Goal: Task Accomplishment & Management: Manage account settings

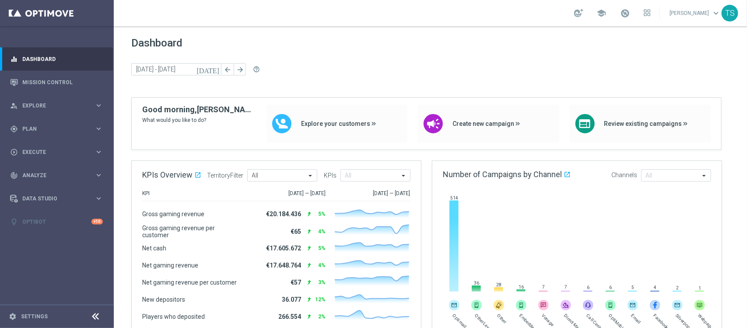
click at [578, 51] on div "Dashboard today 15 Sep 2025 - 16 Sep 2025 arrow_back arrow_forward help_outline" at bounding box center [430, 67] width 599 height 60
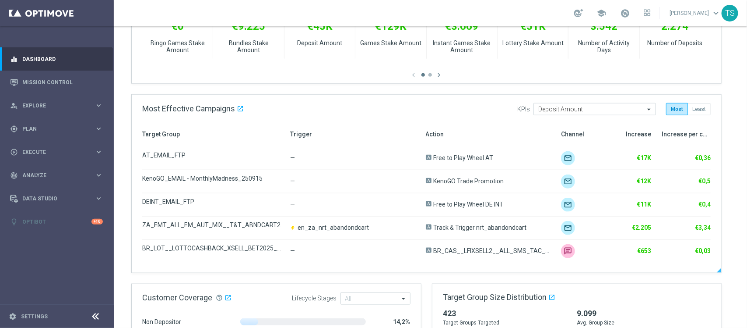
scroll to position [383, 0]
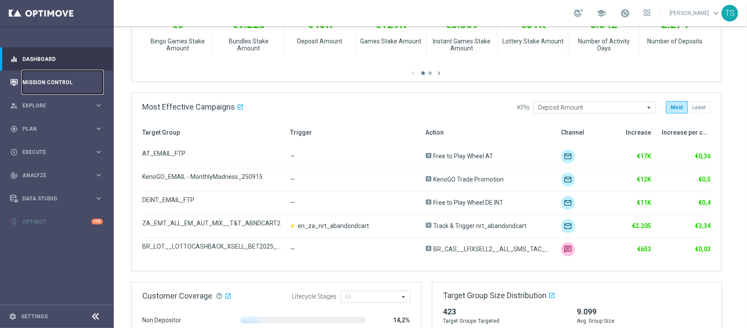
click at [77, 79] on link "Mission Control" at bounding box center [62, 82] width 81 height 23
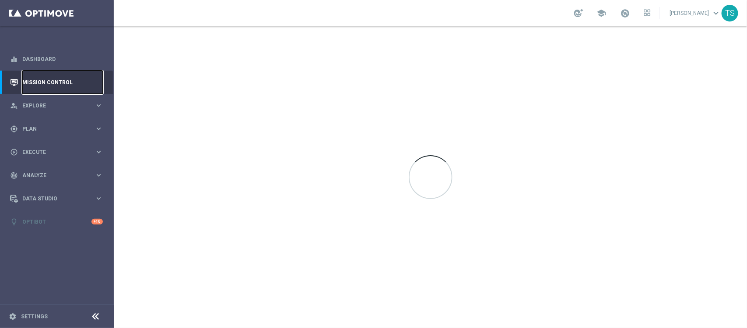
scroll to position [0, 0]
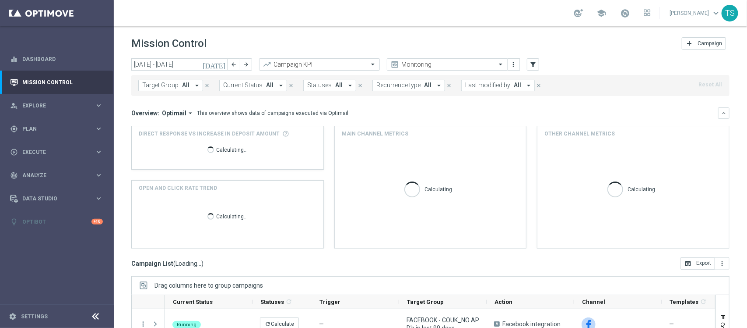
click at [222, 62] on icon "today" at bounding box center [215, 64] width 24 height 8
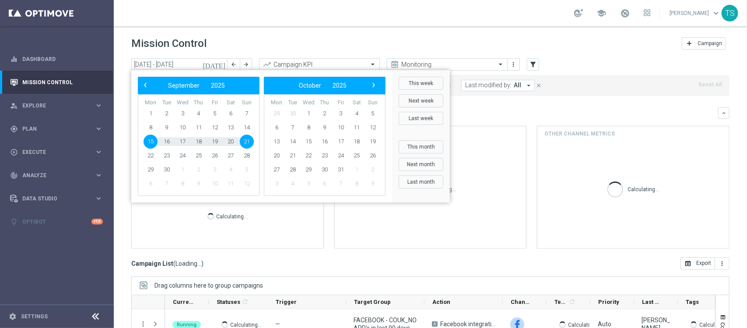
click at [240, 38] on div "Mission Control add Campaign" at bounding box center [430, 43] width 599 height 17
click at [490, 23] on div "school Thomas Silva keyboard_arrow_down TS" at bounding box center [431, 13] width 634 height 26
click at [537, 64] on icon "filter_alt" at bounding box center [533, 64] width 8 height 8
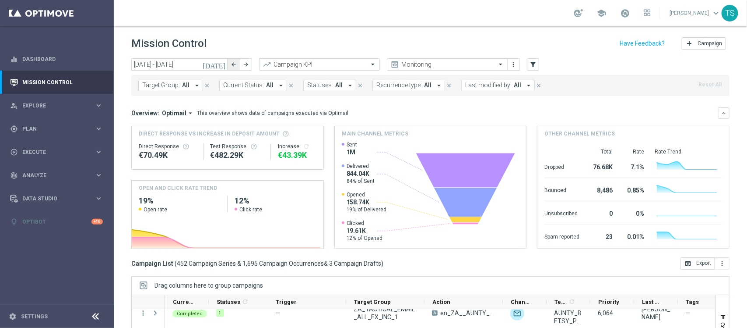
click at [231, 67] on button "arrow_back" at bounding box center [234, 64] width 12 height 12
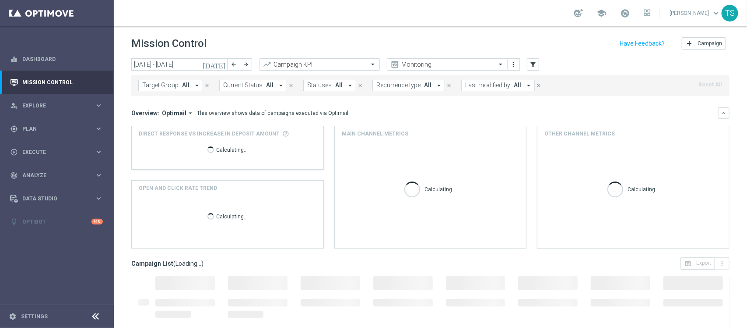
click at [222, 58] on button "today" at bounding box center [214, 64] width 26 height 13
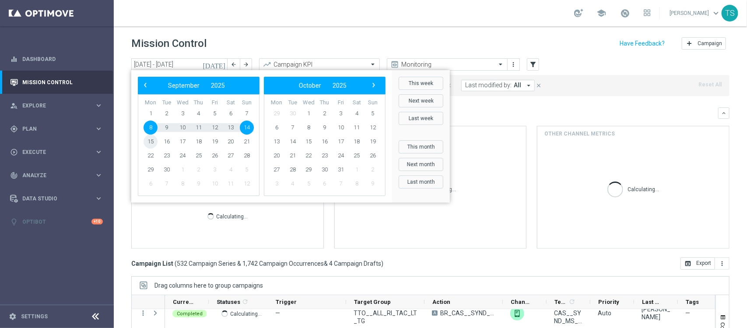
click at [152, 140] on span "15" at bounding box center [151, 141] width 14 height 14
click at [152, 140] on div "Calculating..." at bounding box center [228, 151] width 178 height 28
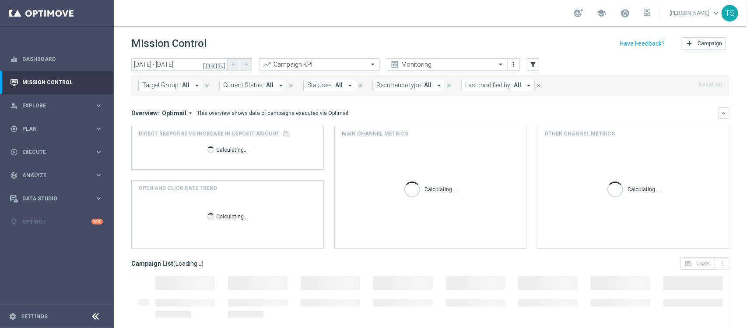
type input "15 Sep 2025 - 15 Sep 2025"
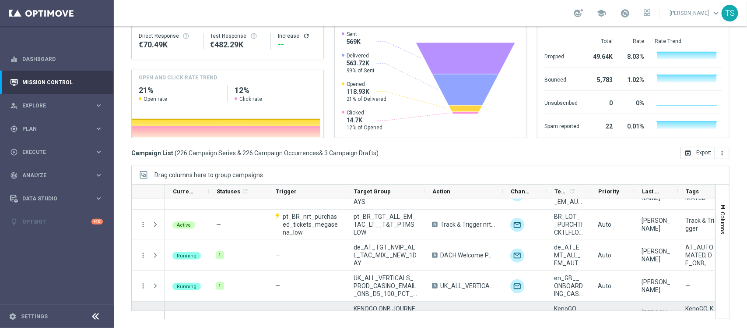
scroll to position [2189, 0]
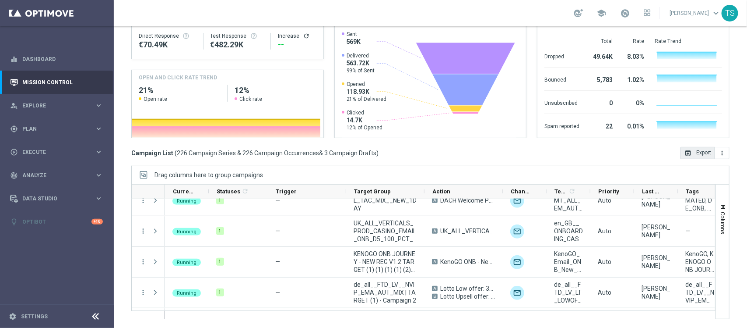
click at [698, 153] on button "open_in_browser Export" at bounding box center [698, 153] width 35 height 12
click at [40, 110] on div "person_search Explore keyboard_arrow_right" at bounding box center [56, 105] width 113 height 23
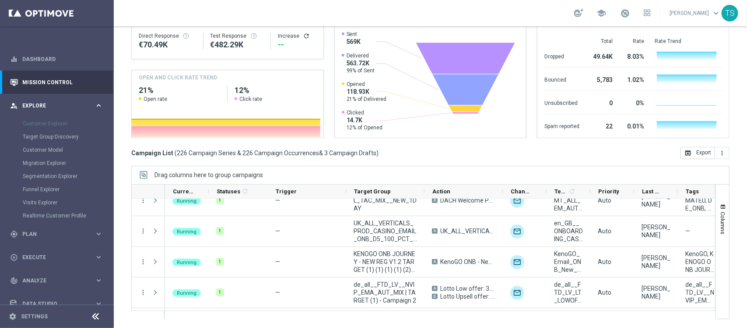
click at [49, 99] on div "person_search Explore keyboard_arrow_right" at bounding box center [56, 105] width 113 height 23
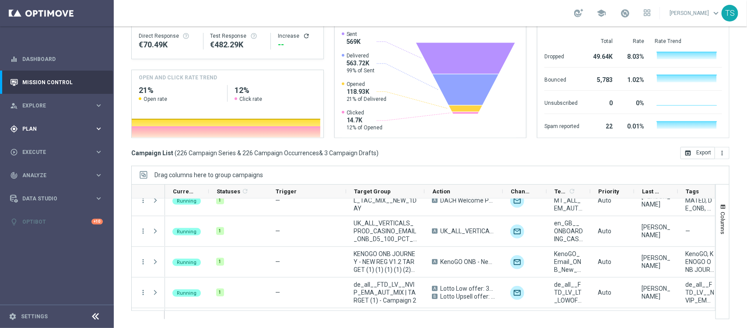
click at [46, 125] on div "gps_fixed Plan" at bounding box center [52, 129] width 85 height 8
click at [38, 143] on div "Target Groups" at bounding box center [68, 146] width 90 height 13
click at [37, 173] on span "OptiPromo" at bounding box center [54, 172] width 63 height 5
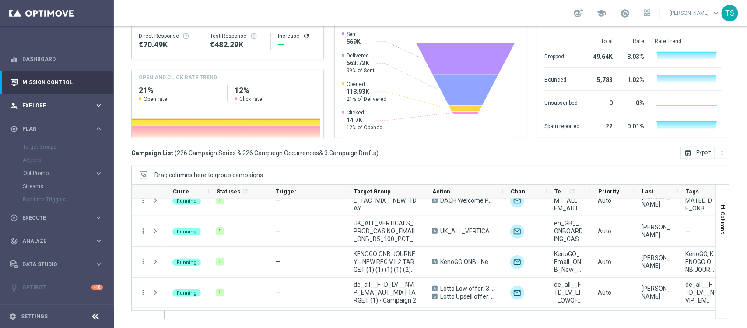
click at [40, 104] on span "Explore" at bounding box center [58, 105] width 72 height 5
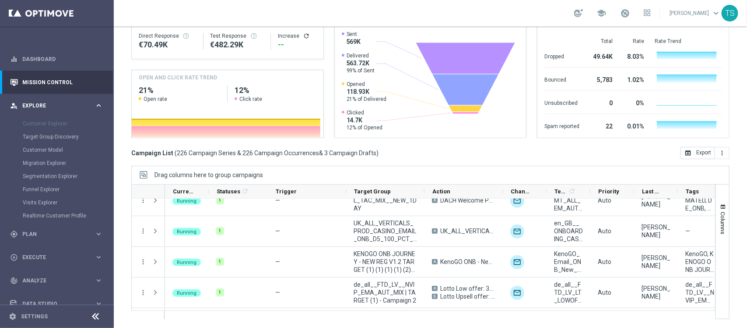
click at [40, 104] on span "Explore" at bounding box center [58, 105] width 72 height 5
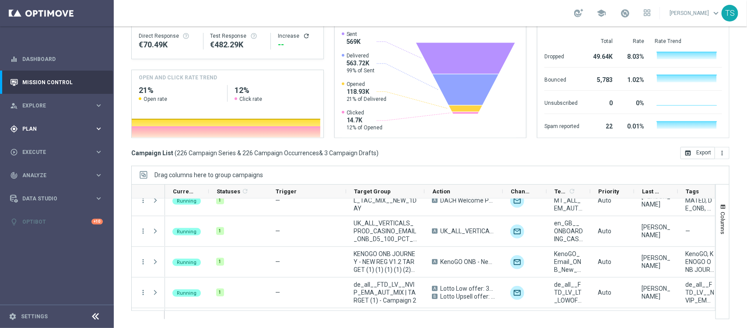
click at [42, 130] on span "Plan" at bounding box center [58, 128] width 72 height 5
click at [47, 173] on span "OptiPromo" at bounding box center [54, 172] width 63 height 5
click at [23, 214] on div "play_circle_outline Execute" at bounding box center [52, 218] width 85 height 8
click at [39, 126] on span "Plan" at bounding box center [58, 128] width 72 height 5
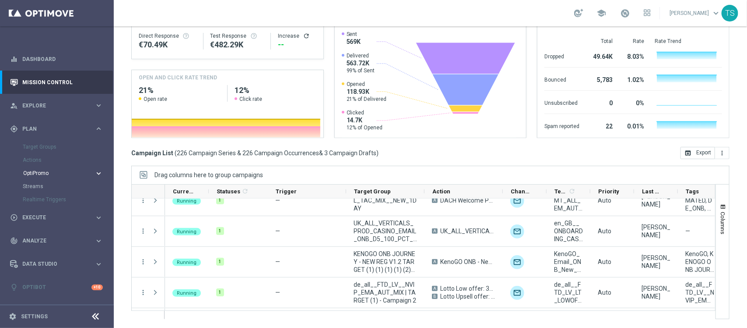
click at [44, 173] on span "OptiPromo" at bounding box center [54, 172] width 63 height 5
click at [51, 105] on span "Explore" at bounding box center [58, 105] width 72 height 5
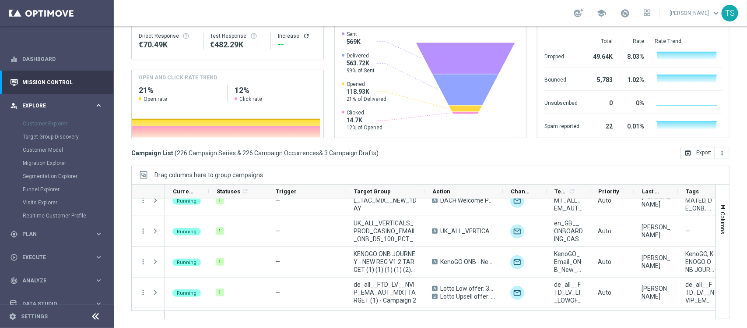
click at [42, 104] on span "Explore" at bounding box center [58, 105] width 72 height 5
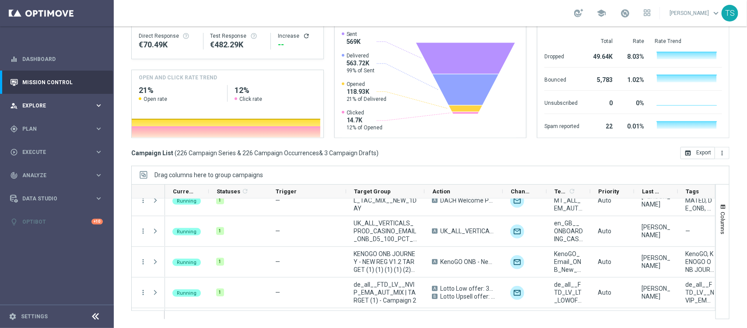
click at [79, 103] on span "Explore" at bounding box center [58, 105] width 72 height 5
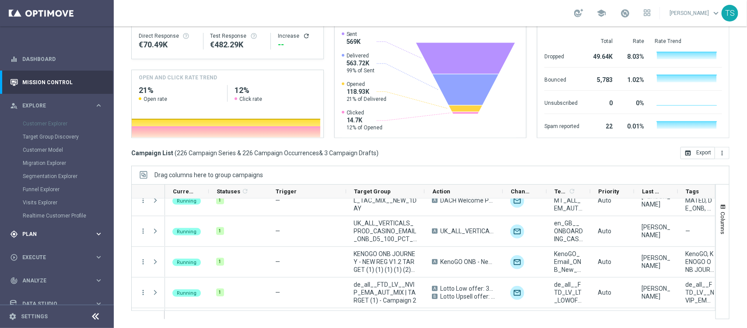
click at [31, 231] on span "Plan" at bounding box center [58, 233] width 72 height 5
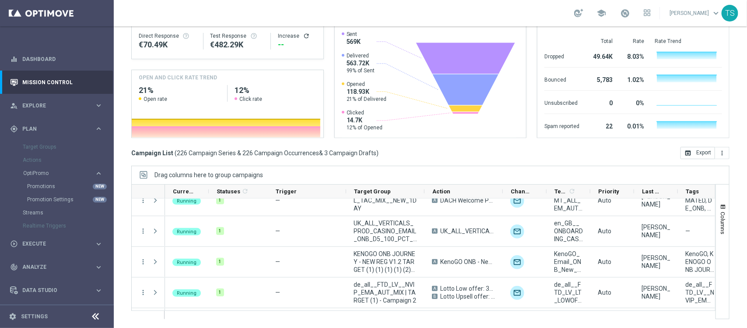
click at [36, 158] on div "Actions" at bounding box center [68, 159] width 90 height 13
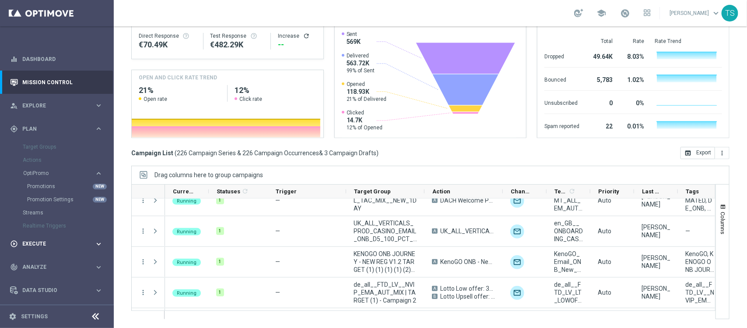
click at [35, 246] on span "Execute" at bounding box center [58, 243] width 72 height 5
click at [44, 200] on span "Analyze" at bounding box center [58, 201] width 72 height 5
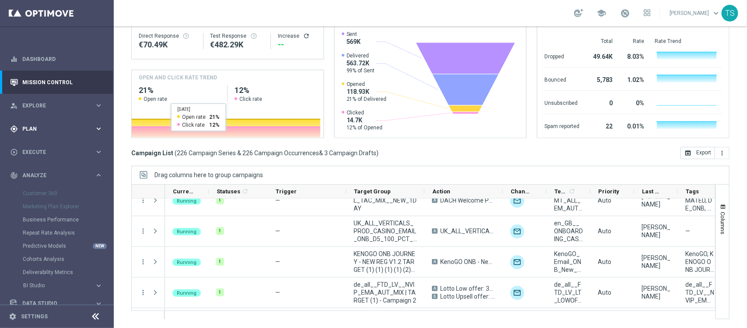
click at [34, 130] on span "Plan" at bounding box center [58, 128] width 72 height 5
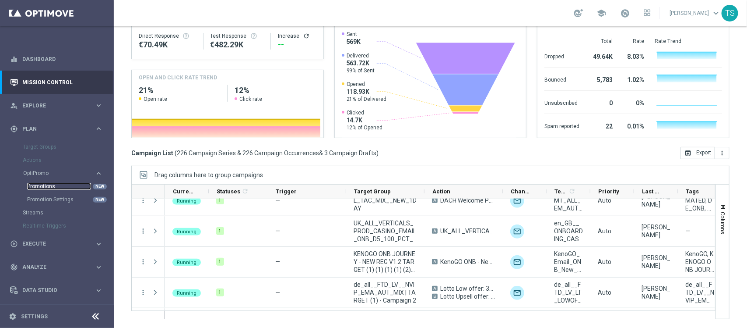
click at [51, 184] on link "Promotions" at bounding box center [59, 186] width 64 height 7
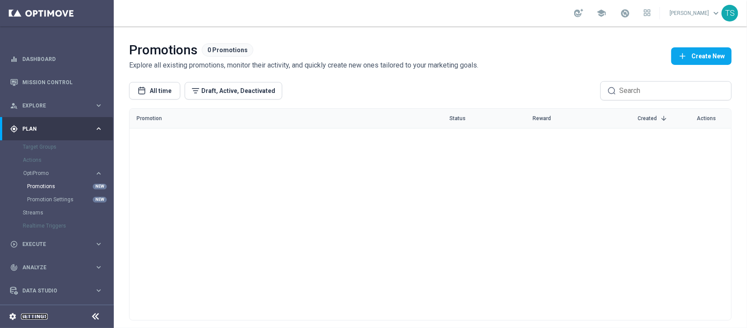
click at [35, 314] on link "Settings" at bounding box center [34, 316] width 27 height 5
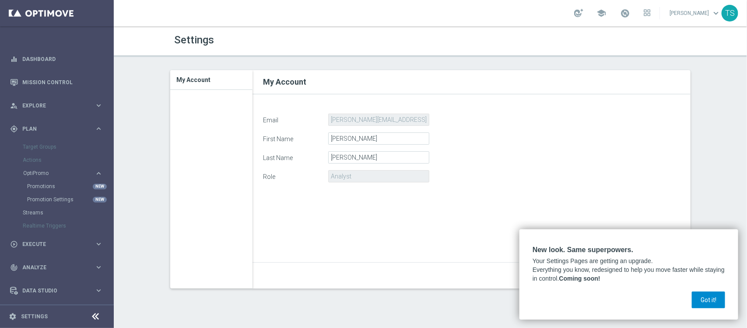
click at [718, 302] on button "Got it!" at bounding box center [708, 299] width 33 height 17
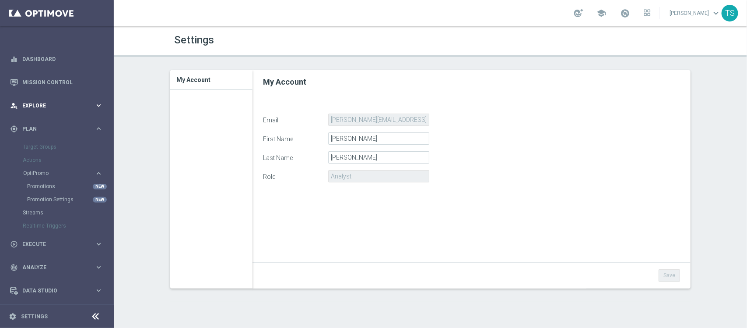
click at [40, 110] on div "person_search Explore keyboard_arrow_right" at bounding box center [56, 105] width 113 height 23
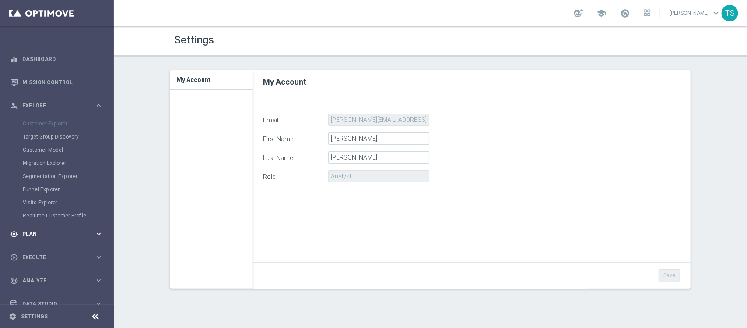
click at [39, 230] on div "gps_fixed Plan" at bounding box center [52, 234] width 85 height 8
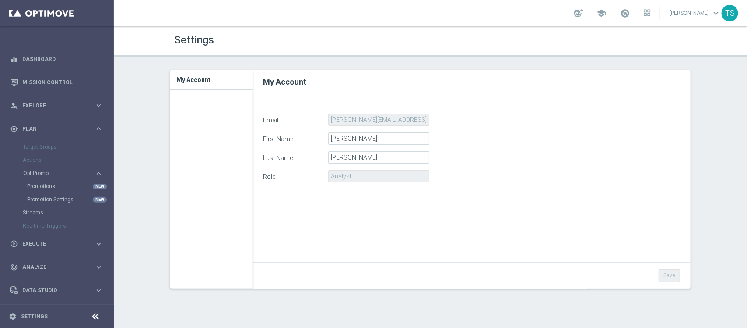
click at [40, 157] on div "Actions" at bounding box center [68, 159] width 90 height 13
click at [44, 147] on div "Target Groups" at bounding box center [68, 146] width 90 height 13
click at [46, 148] on div "Target Groups" at bounding box center [68, 146] width 90 height 13
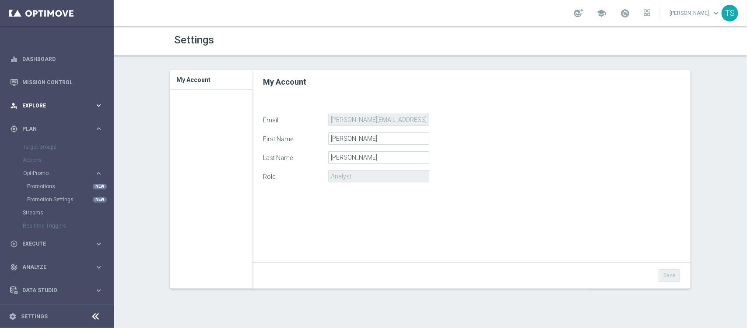
click at [63, 99] on div "person_search Explore keyboard_arrow_right" at bounding box center [56, 105] width 113 height 23
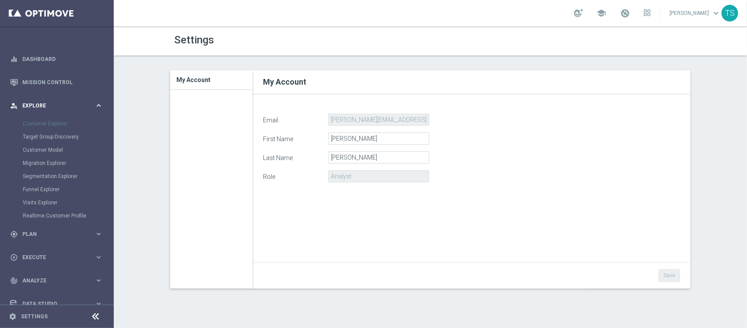
click at [63, 99] on div "person_search Explore keyboard_arrow_right" at bounding box center [56, 105] width 113 height 23
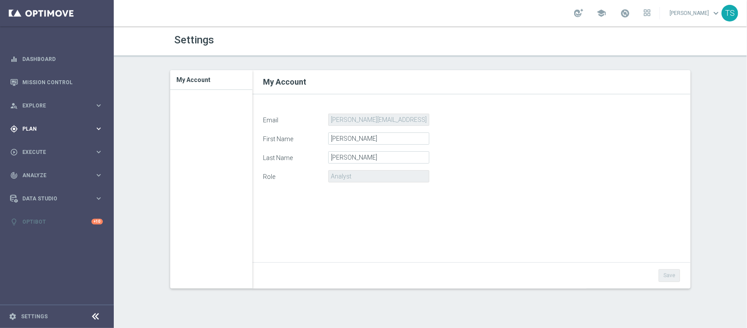
click at [71, 131] on div "gps_fixed Plan" at bounding box center [52, 129] width 85 height 8
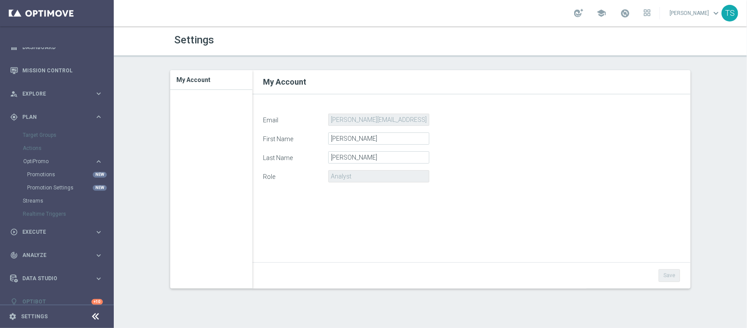
scroll to position [22, 0]
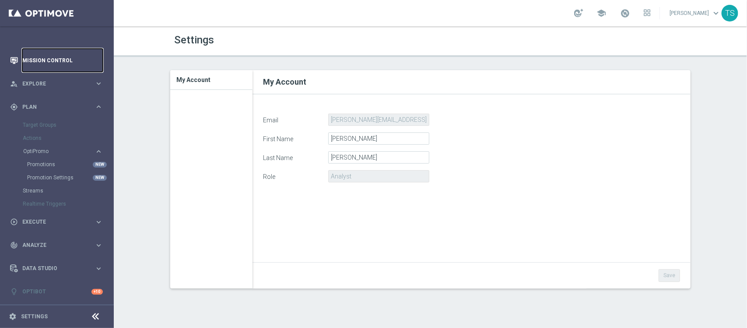
click at [60, 53] on link "Mission Control" at bounding box center [62, 60] width 81 height 23
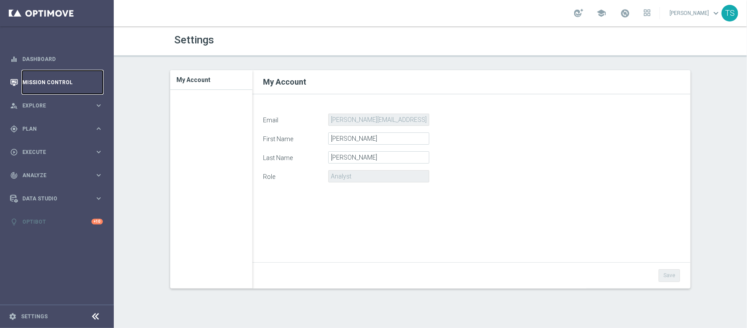
scroll to position [0, 0]
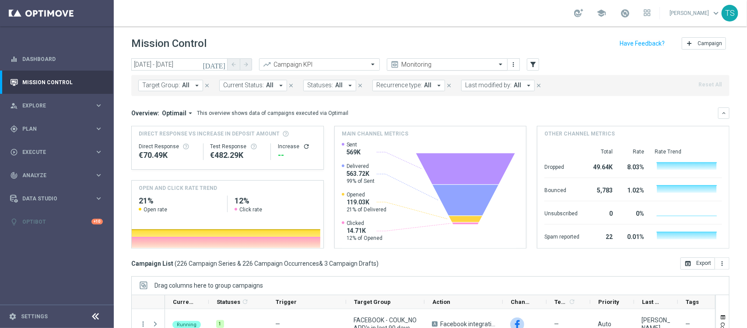
click at [467, 62] on input "text" at bounding box center [439, 66] width 94 height 11
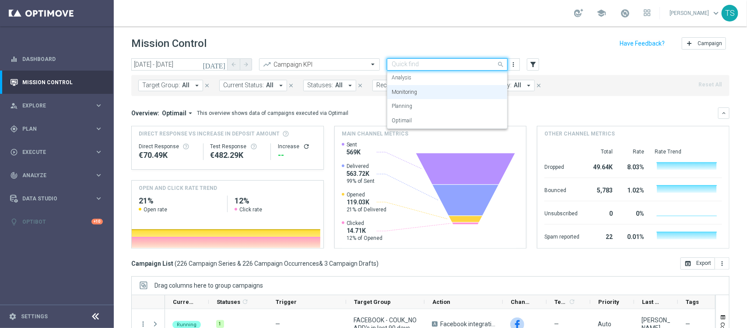
scroll to position [1, 0]
click at [425, 18] on div "school Thomas Silva keyboard_arrow_down TS" at bounding box center [431, 13] width 634 height 26
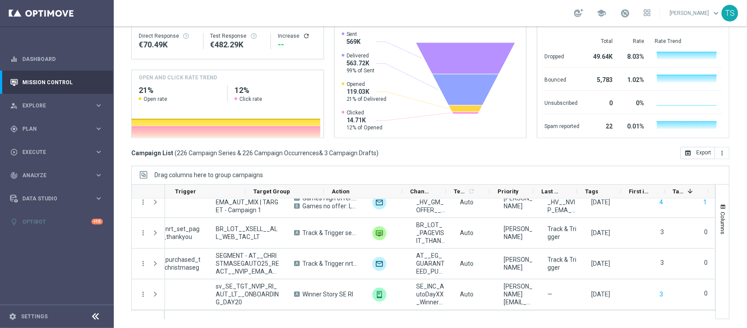
scroll to position [0, 0]
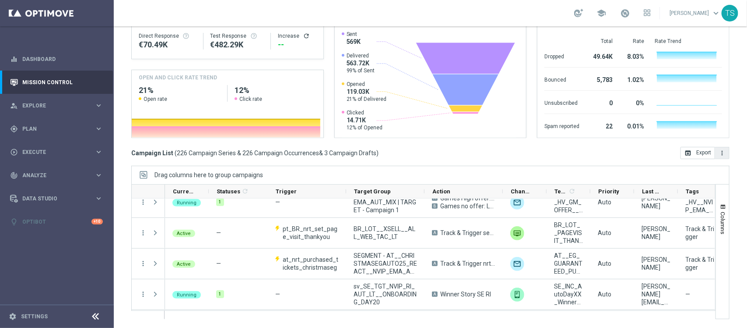
click at [720, 155] on button "more_vert" at bounding box center [723, 153] width 14 height 12
click at [531, 152] on div "Campaign List ( 226 Campaign Series & 226 Campaign Occurrences & 3 Campaign Dra…" at bounding box center [430, 153] width 599 height 12
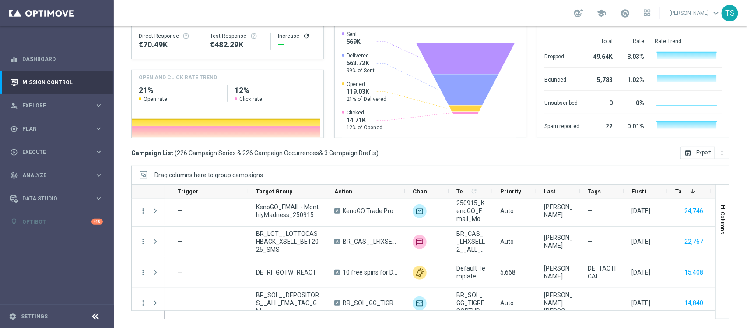
scroll to position [395, 0]
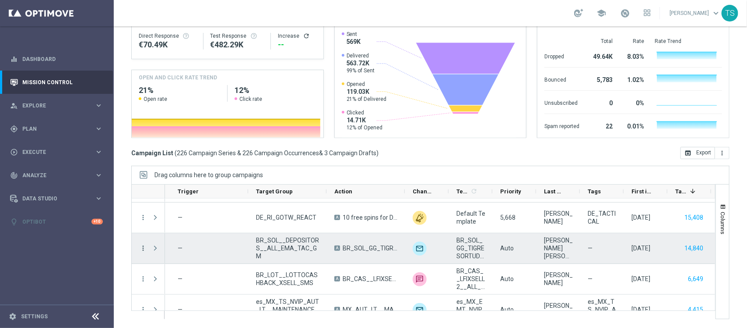
click at [146, 247] on icon "more_vert" at bounding box center [143, 248] width 8 height 8
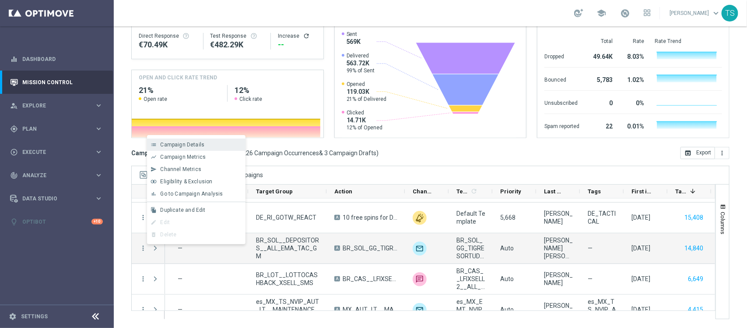
click at [184, 150] on div "list Campaign Details" at bounding box center [196, 144] width 99 height 12
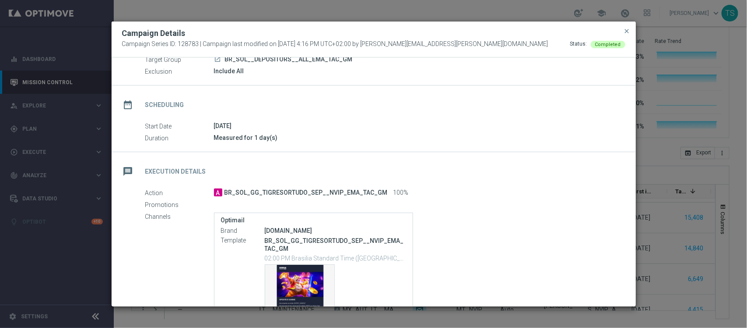
scroll to position [75, 0]
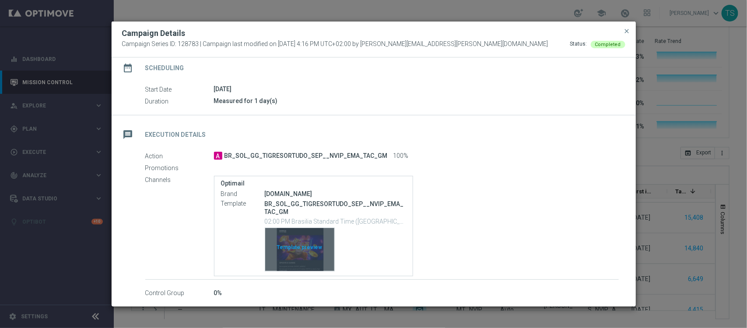
click at [307, 253] on div "Template preview" at bounding box center [299, 249] width 69 height 43
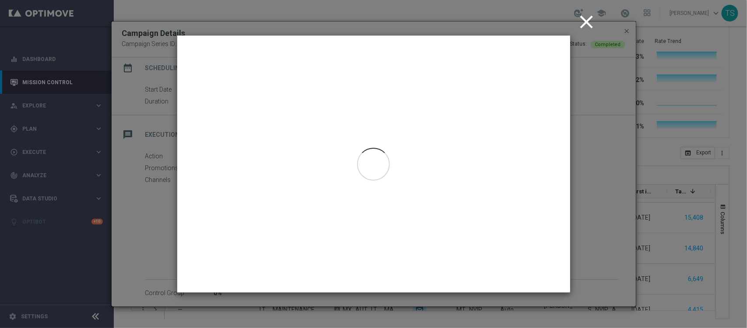
click at [583, 18] on icon "close" at bounding box center [587, 22] width 22 height 22
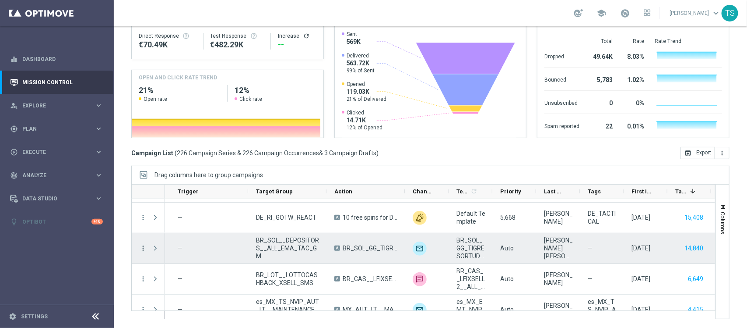
click at [141, 244] on icon "more_vert" at bounding box center [143, 248] width 8 height 8
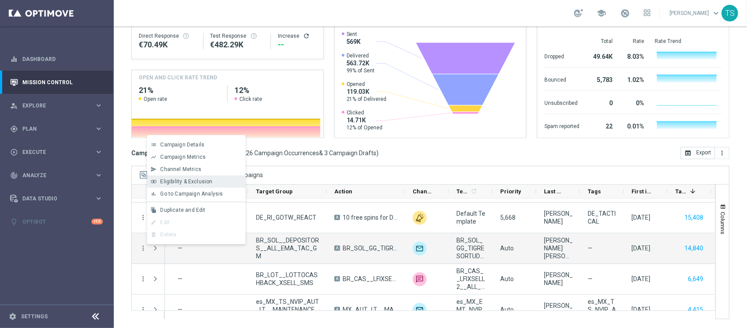
click at [190, 180] on span "Eligibility & Exclusion" at bounding box center [186, 181] width 52 height 6
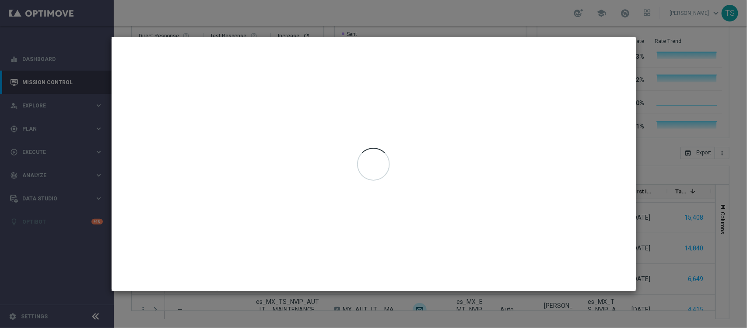
type input "15 Sep 2025 - 15 Sep 2025"
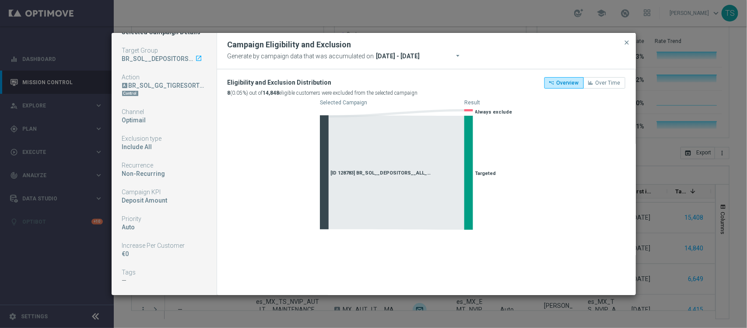
scroll to position [0, 0]
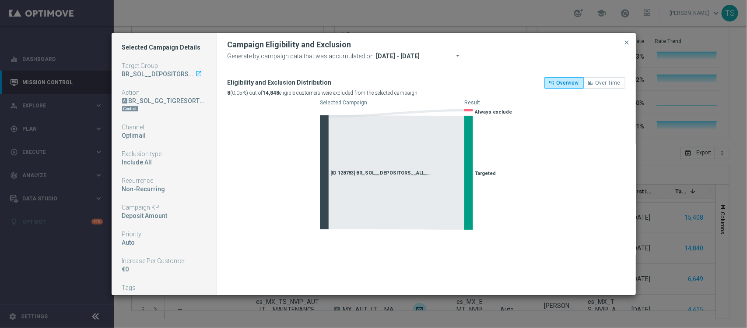
click at [196, 71] on icon "launch" at bounding box center [199, 73] width 7 height 7
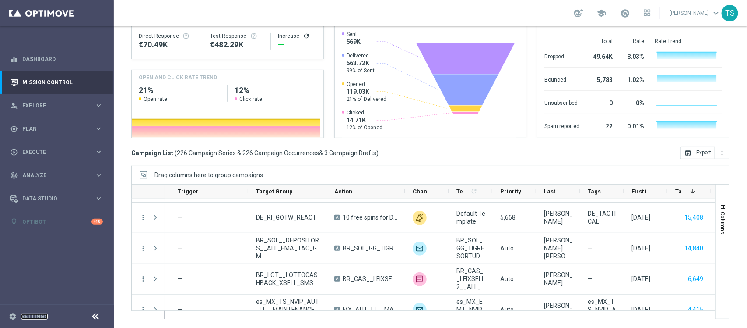
drag, startPoint x: 33, startPoint y: 316, endPoint x: 29, endPoint y: 310, distance: 6.9
click at [33, 316] on link "Settings" at bounding box center [34, 316] width 27 height 5
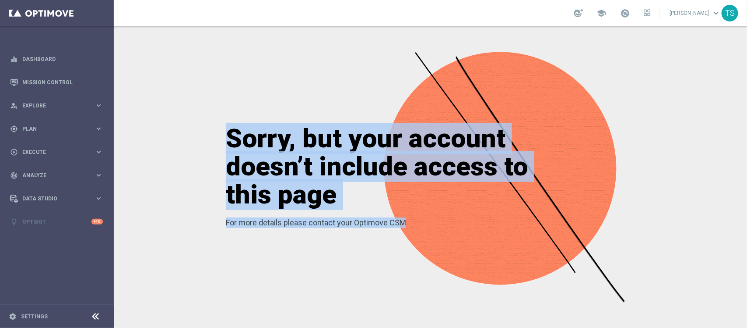
drag, startPoint x: 283, startPoint y: 158, endPoint x: 466, endPoint y: 255, distance: 207.5
click at [466, 255] on div "Sorry, but your account doesn’t include access to this page For more details pl…" at bounding box center [431, 176] width 634 height 301
click at [329, 224] on p "For more details please contact your Optimove CSM" at bounding box center [378, 222] width 304 height 11
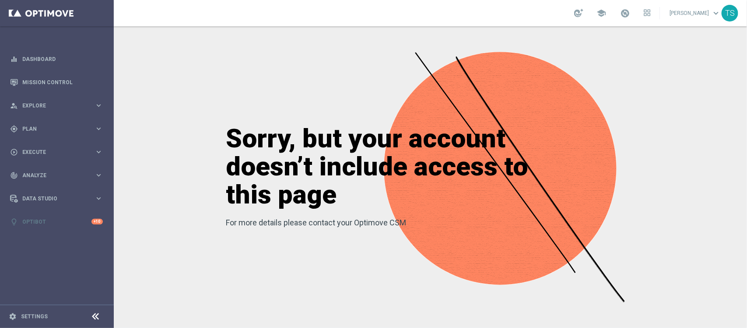
click at [335, 226] on p "For more details please contact your Optimove CSM" at bounding box center [378, 222] width 304 height 11
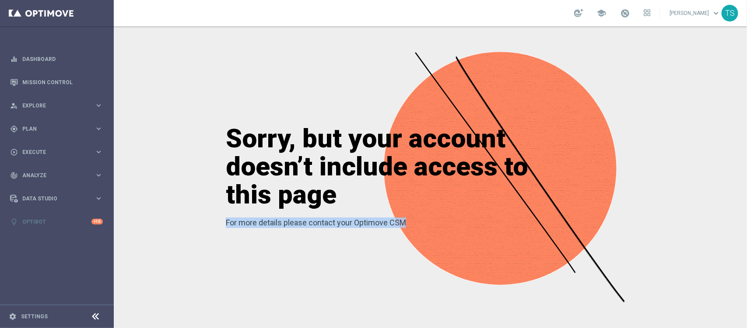
click at [335, 226] on p "For more details please contact your Optimove CSM" at bounding box center [378, 222] width 304 height 11
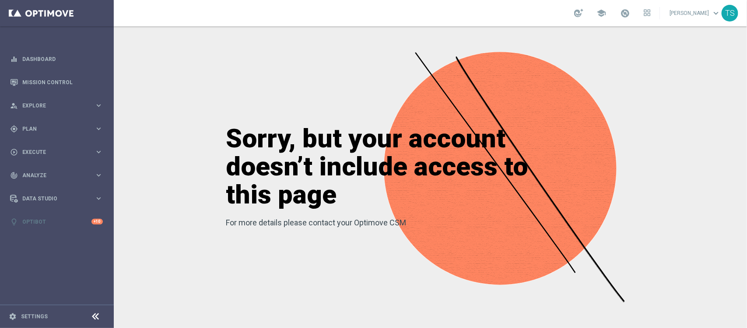
click at [311, 182] on h1 "Sorry, but your account doesn’t include access to this page" at bounding box center [378, 166] width 304 height 84
click at [33, 318] on link "Settings" at bounding box center [34, 316] width 27 height 5
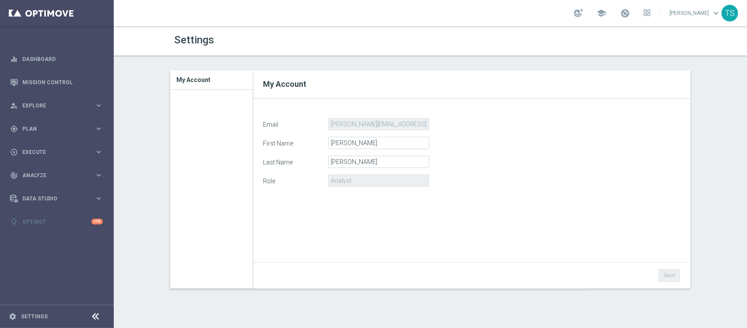
drag, startPoint x: 264, startPoint y: 182, endPoint x: 314, endPoint y: 181, distance: 50.4
click at [312, 181] on label "Role" at bounding box center [293, 179] width 72 height 11
click at [66, 106] on span "Explore" at bounding box center [58, 105] width 72 height 5
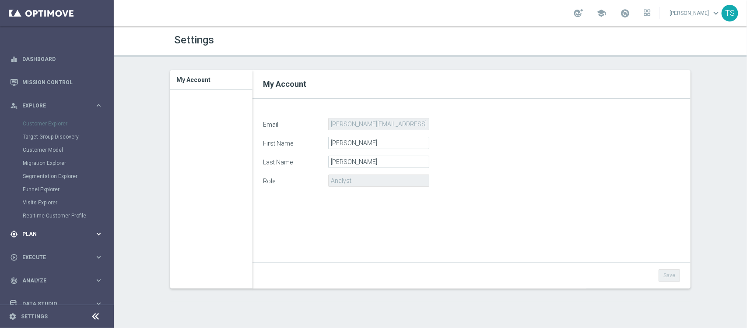
click at [38, 240] on div "gps_fixed Plan keyboard_arrow_right" at bounding box center [56, 233] width 113 height 23
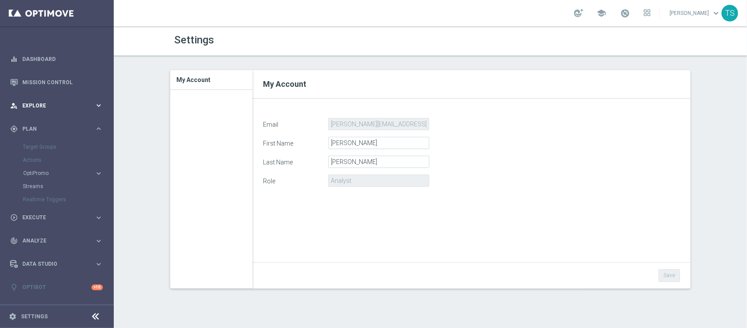
click at [46, 99] on div "person_search Explore keyboard_arrow_right" at bounding box center [56, 105] width 113 height 23
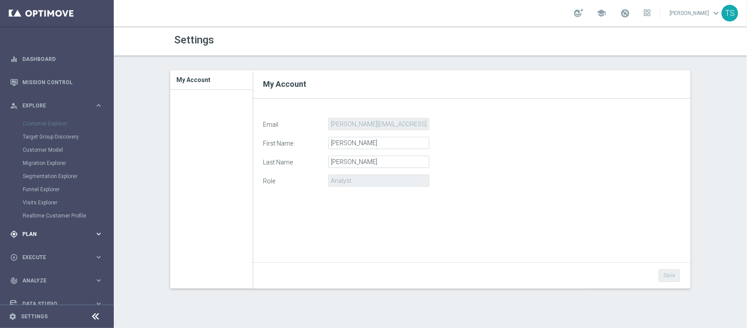
click at [26, 235] on span "Plan" at bounding box center [58, 233] width 72 height 5
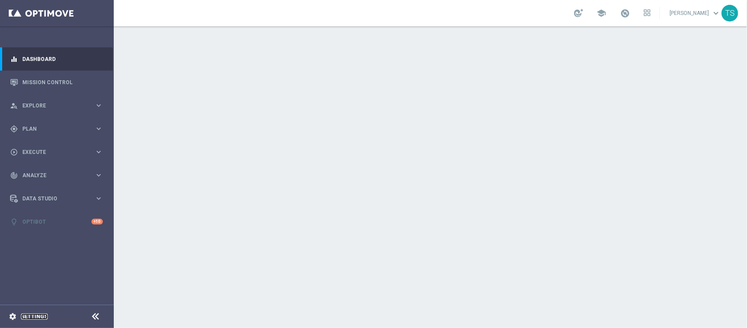
click at [39, 316] on link "Settings" at bounding box center [34, 316] width 27 height 5
